Goal: Task Accomplishment & Management: Manage account settings

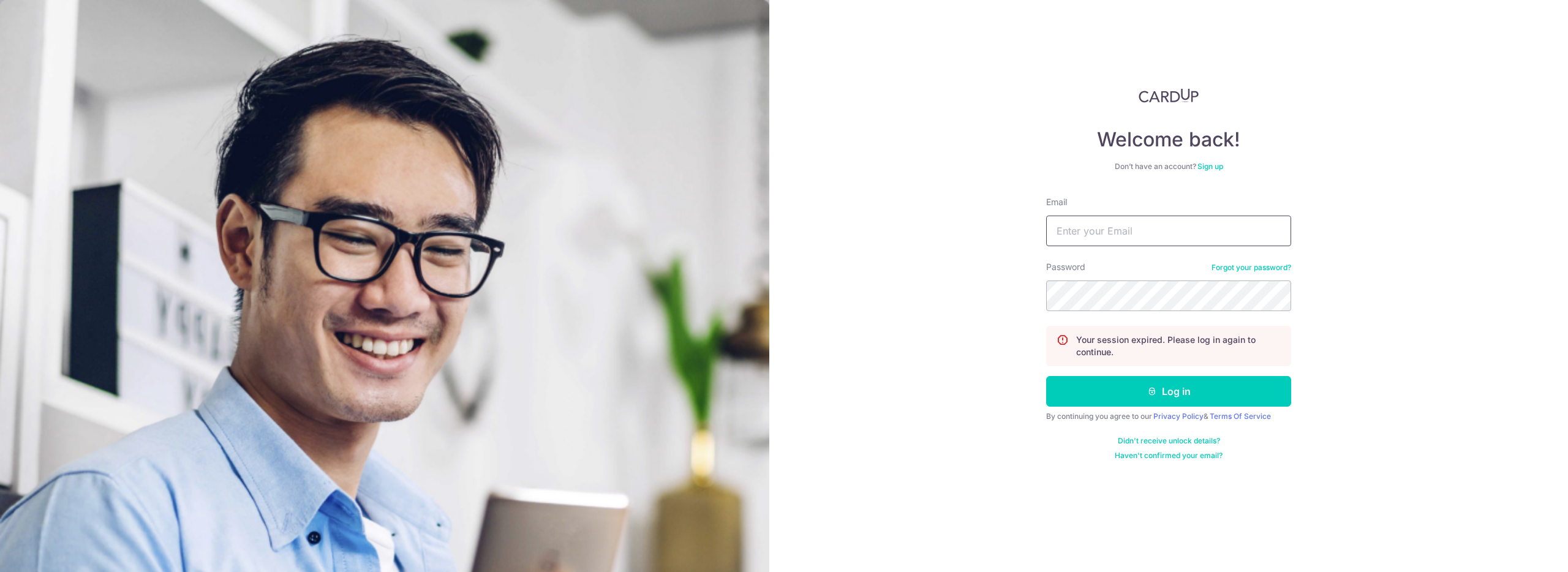
click at [1135, 222] on input "Email" at bounding box center [1169, 231] width 245 height 30
type input "[EMAIL_ADDRESS][DOMAIN_NAME]"
click at [1121, 389] on button "Log in" at bounding box center [1169, 391] width 245 height 30
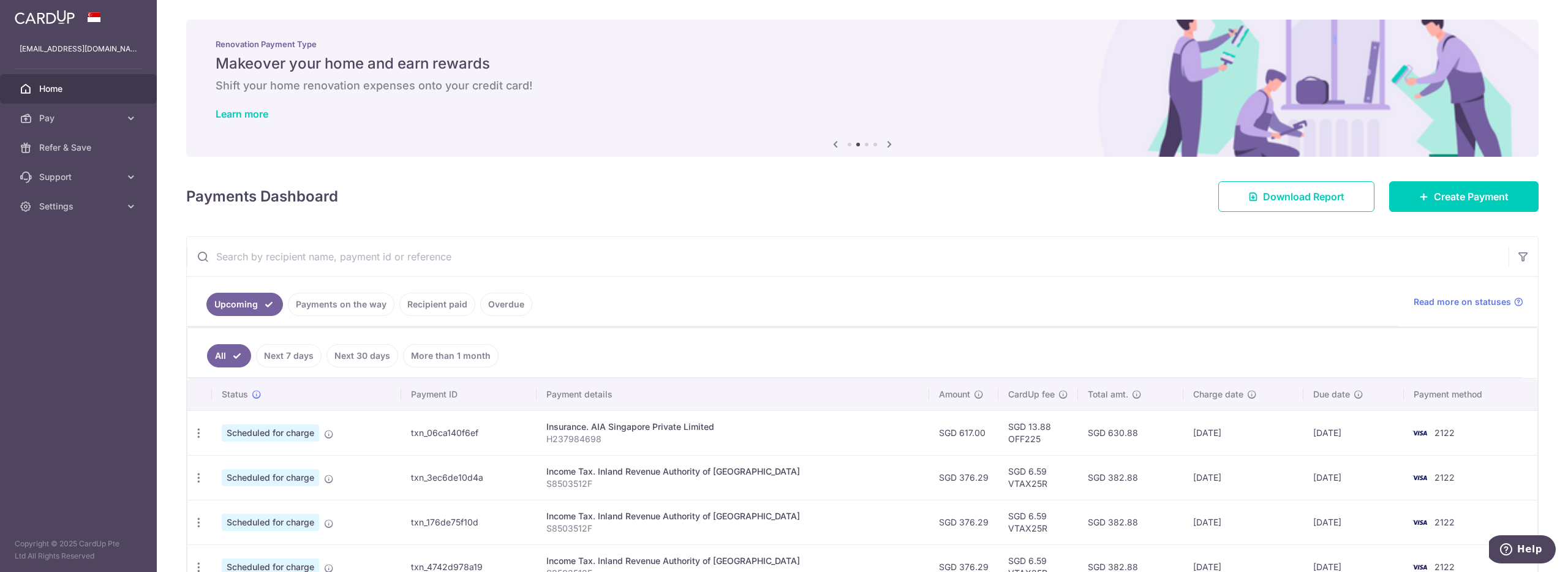
click at [672, 195] on div "Payments Dashboard Download Report Create Payment" at bounding box center [862, 194] width 1353 height 35
